Goal: Task Accomplishment & Management: Manage account settings

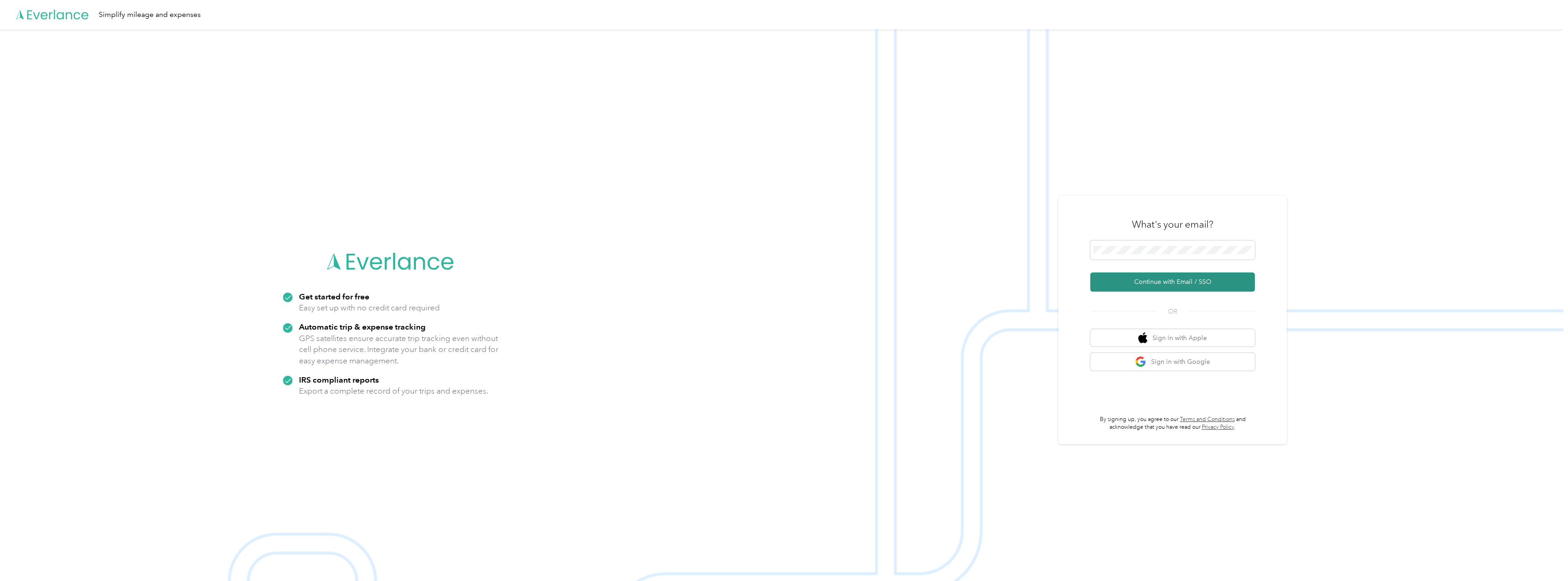
click at [1162, 282] on button "Continue with Email / SSO" at bounding box center [1172, 282] width 164 height 19
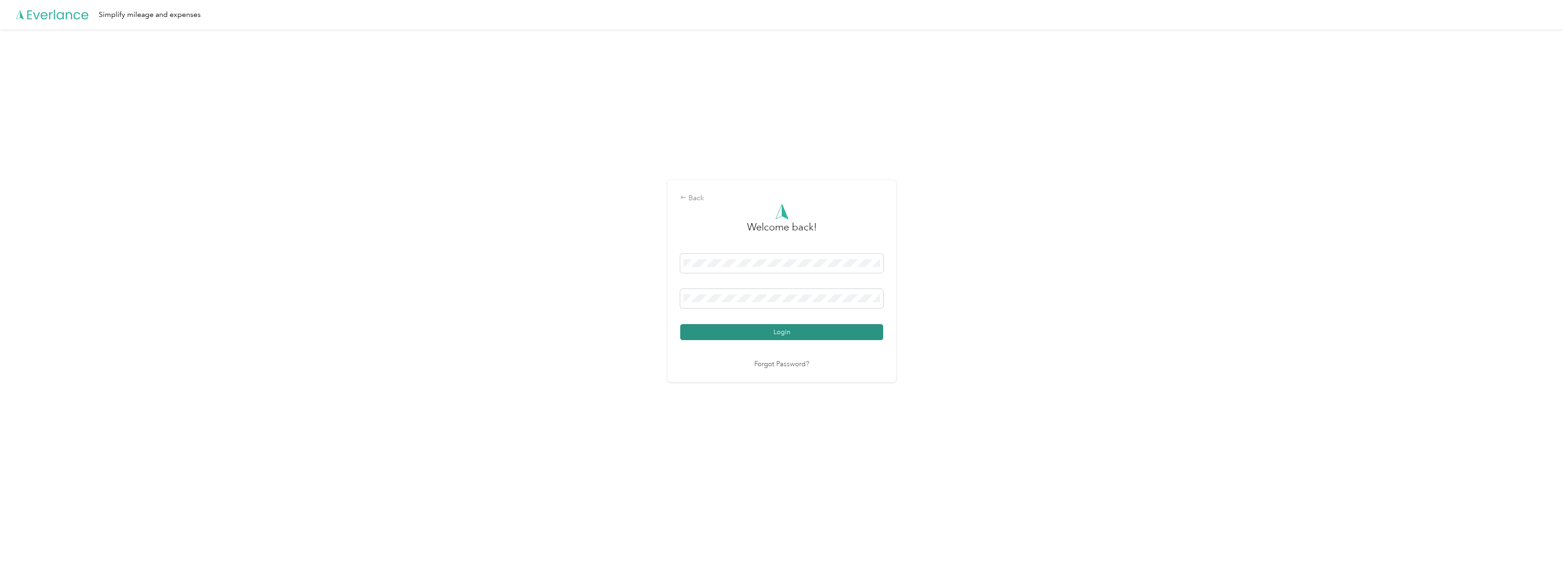
click at [838, 327] on button "Login" at bounding box center [782, 332] width 203 height 16
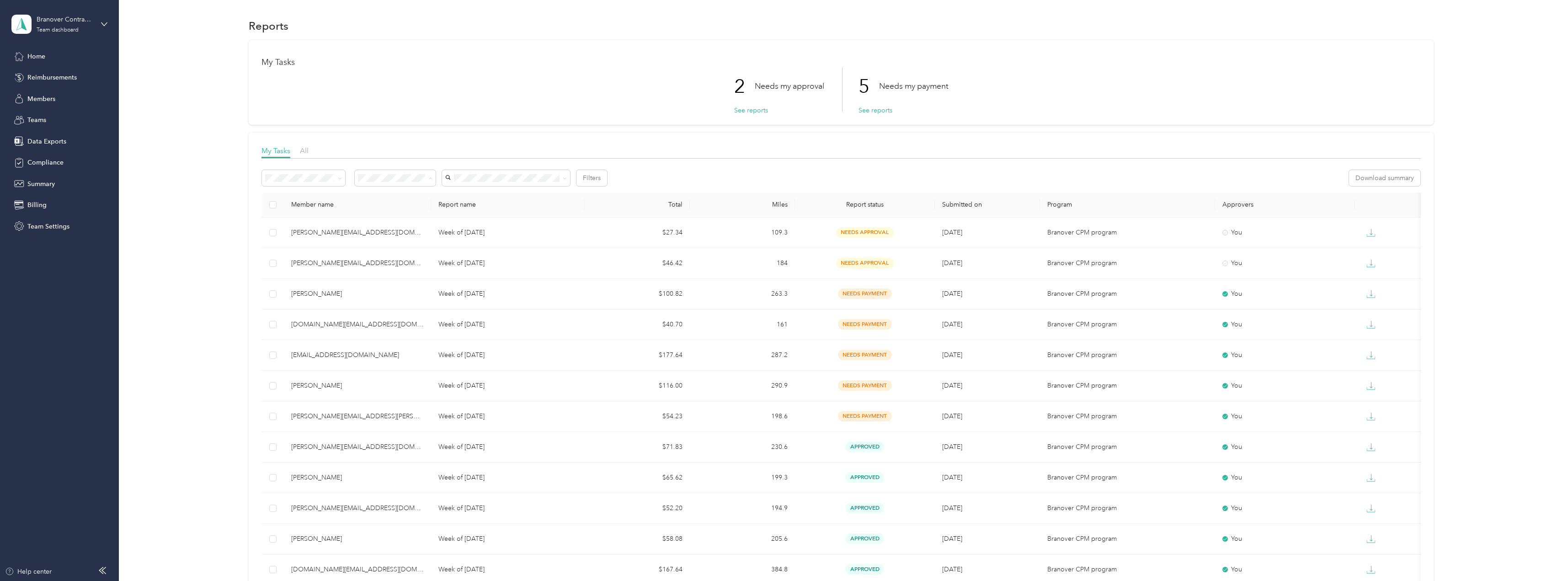
click at [410, 214] on li "Needs my approval" at bounding box center [395, 210] width 81 height 16
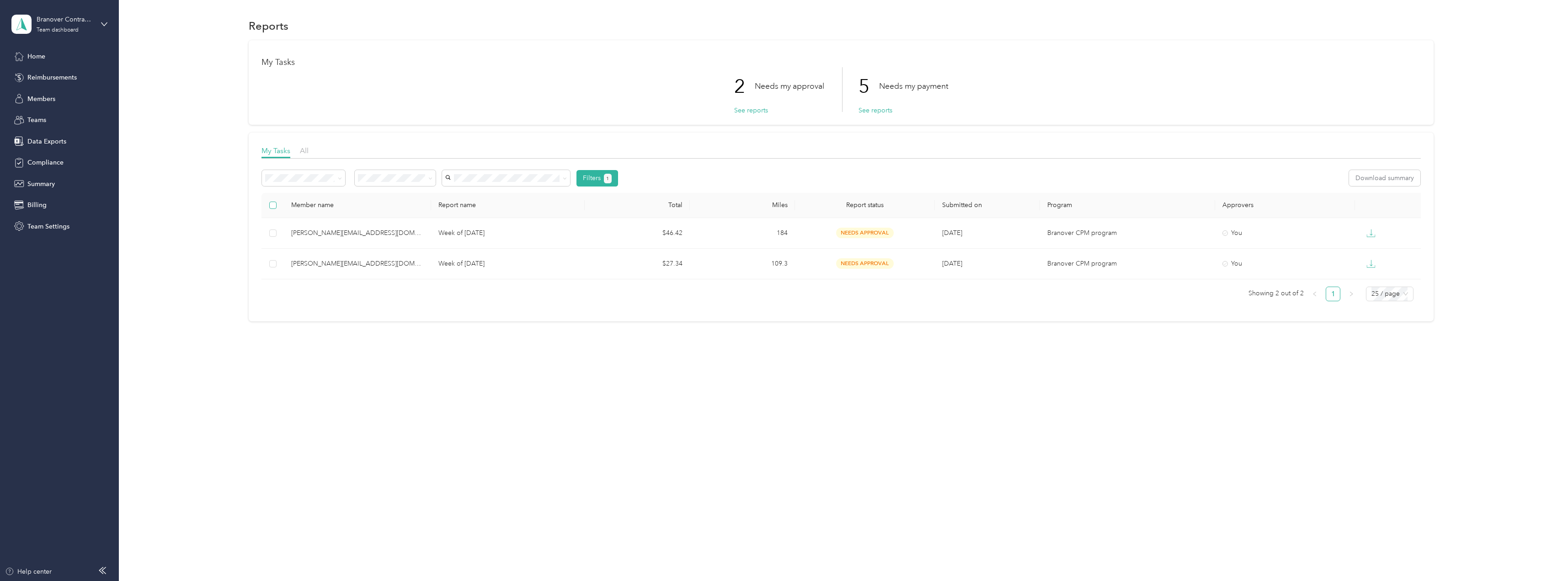
click at [275, 209] on label at bounding box center [273, 205] width 7 height 10
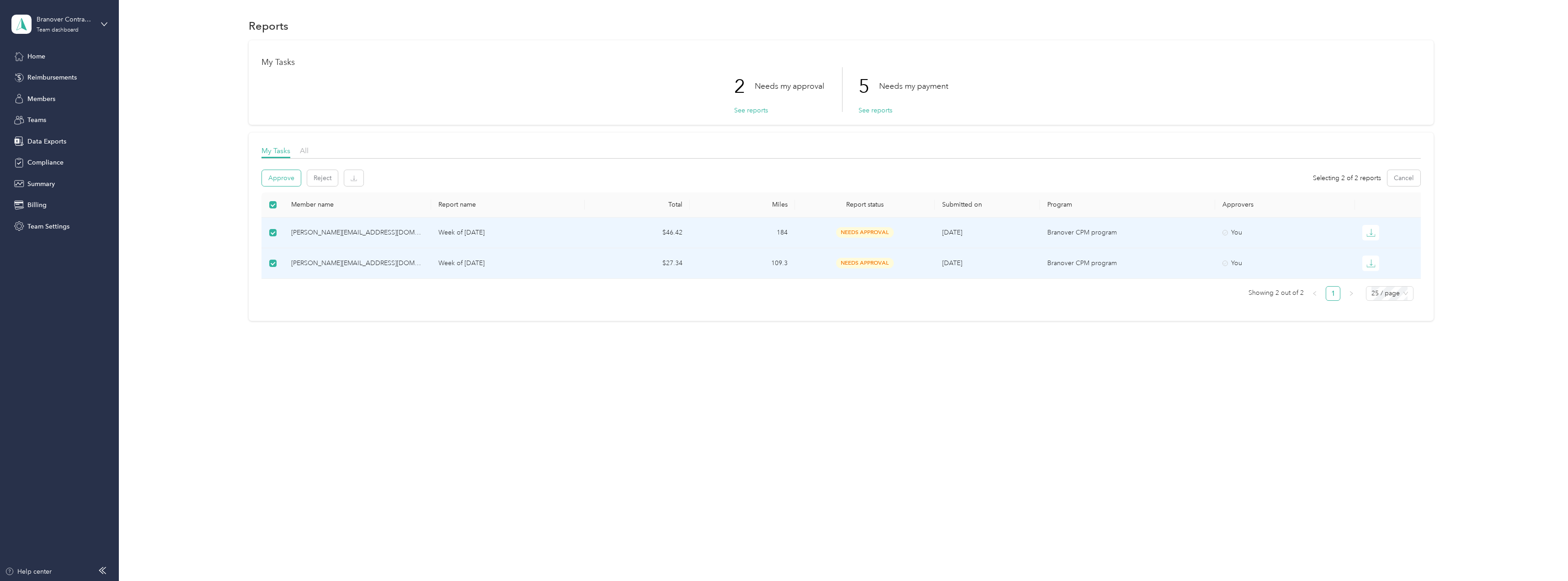
click at [296, 179] on button "Approve" at bounding box center [281, 178] width 39 height 16
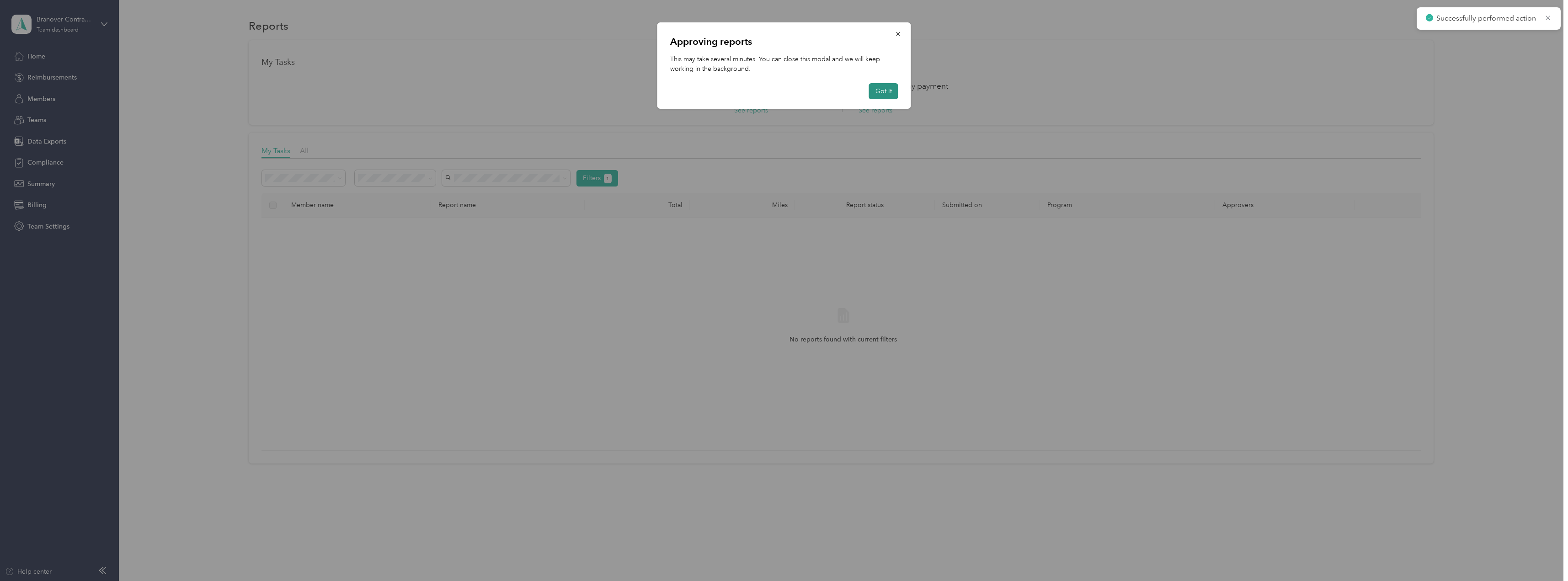
click at [894, 94] on button "Got it" at bounding box center [884, 91] width 29 height 16
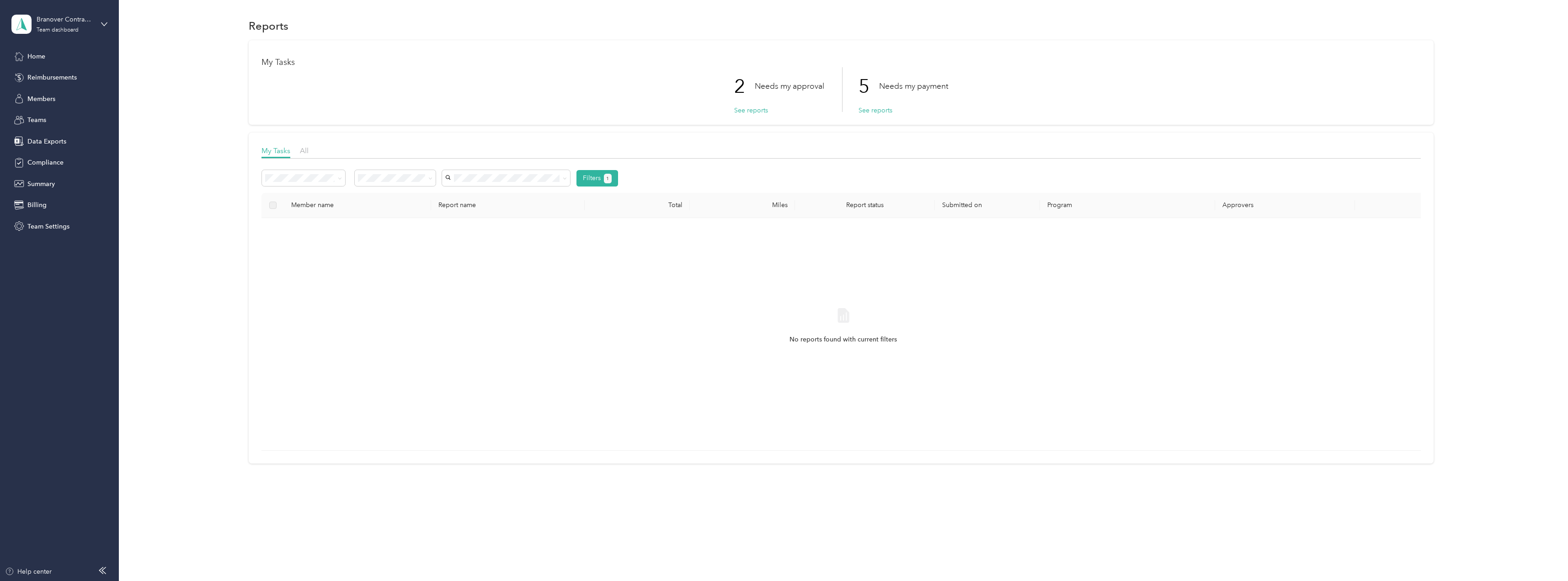
click at [425, 168] on div "Filters 1 Member name Report name Total Miles Report status Submitted on Progra…" at bounding box center [841, 307] width 1160 height 287
click at [396, 223] on span "Needs my payment" at bounding box center [390, 223] width 57 height 8
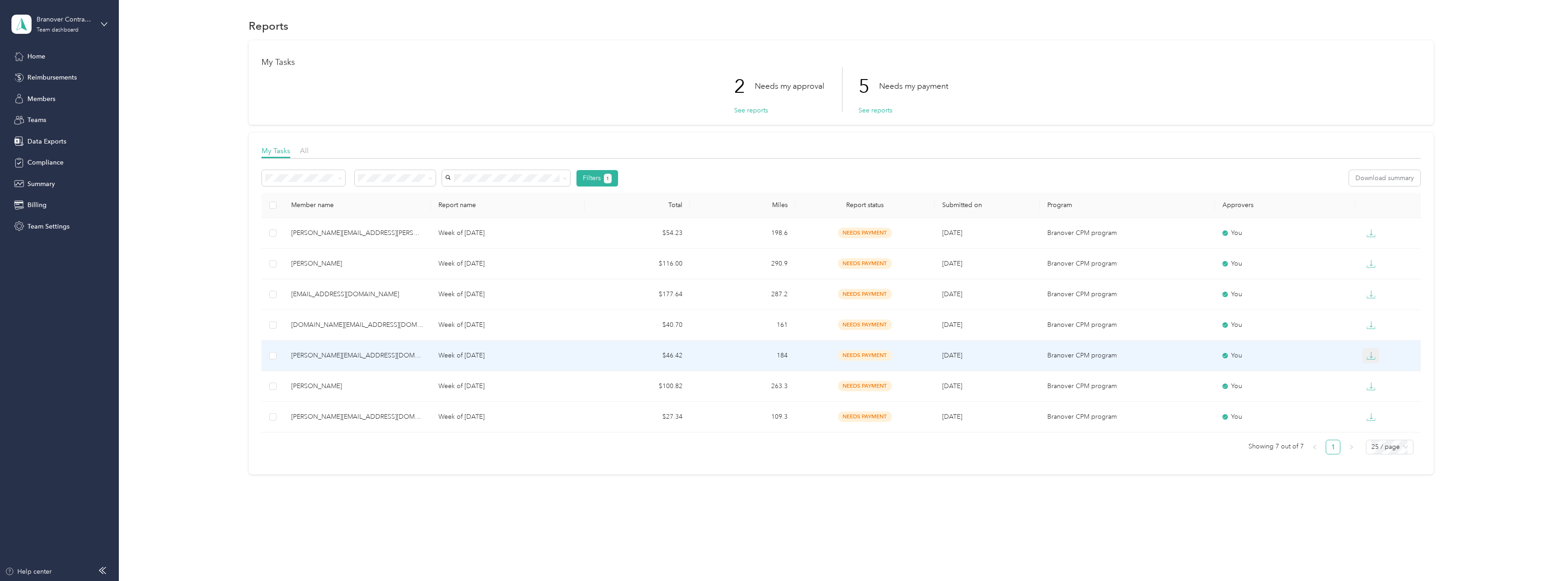
click at [1374, 359] on icon "button" at bounding box center [1371, 355] width 9 height 9
click at [1374, 371] on div "PDF" at bounding box center [1379, 372] width 19 height 10
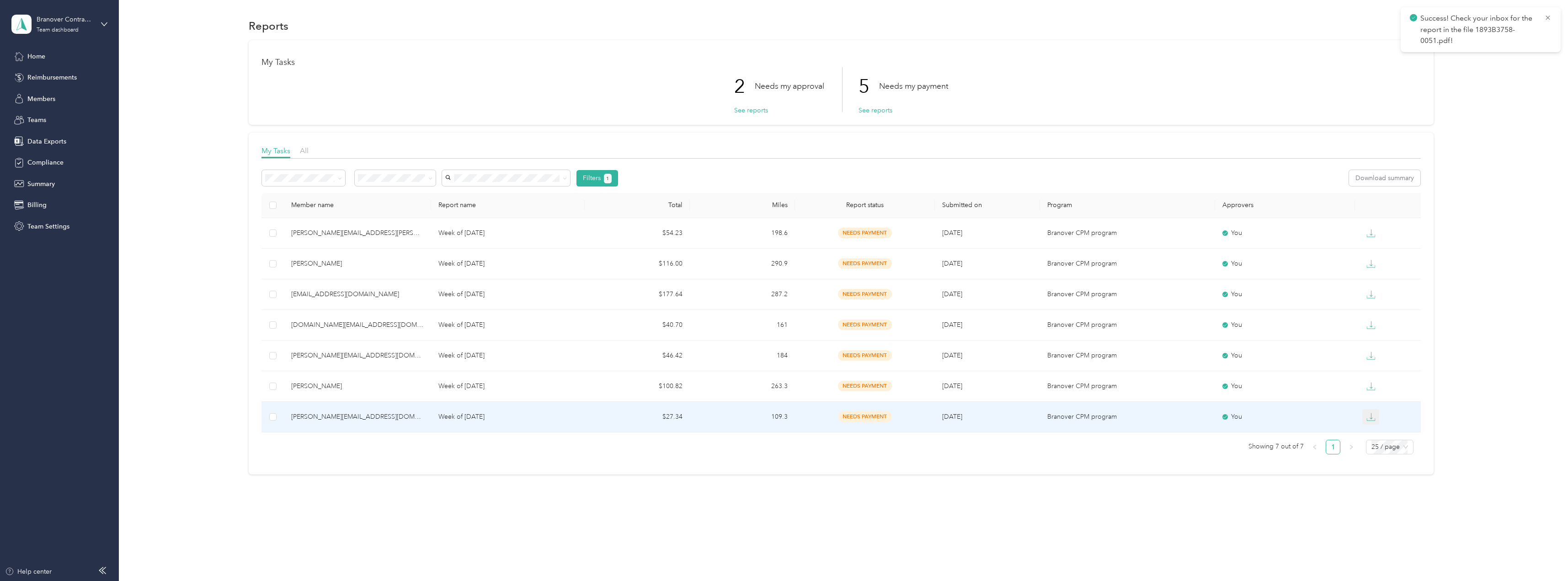
click at [1371, 419] on icon "button" at bounding box center [1371, 416] width 9 height 9
click at [1371, 430] on div "PDF" at bounding box center [1379, 433] width 19 height 10
